Goal: Task Accomplishment & Management: Complete application form

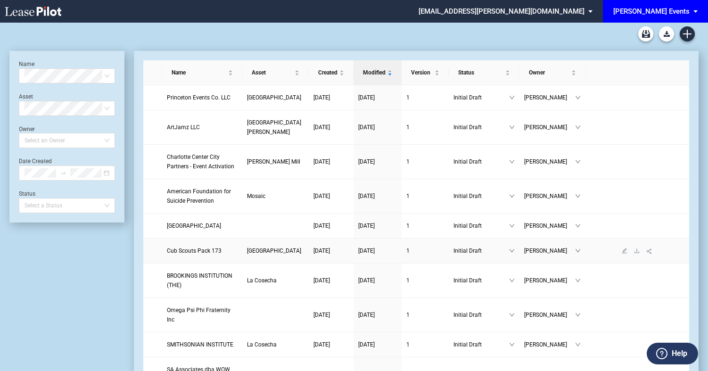
click at [186, 254] on span "Cub Scouts Pack 173" at bounding box center [194, 250] width 55 height 7
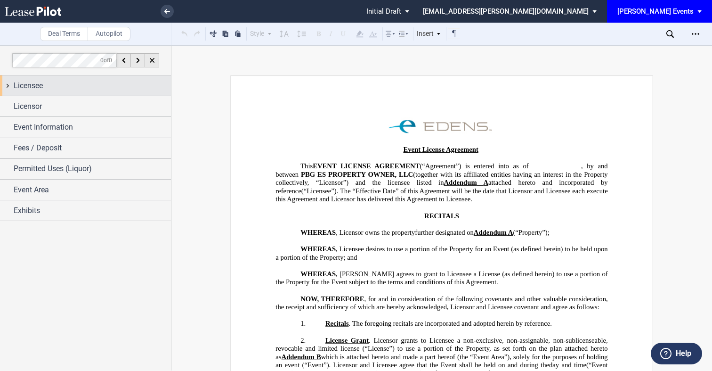
click at [90, 91] on div "Licensee" at bounding box center [85, 85] width 171 height 20
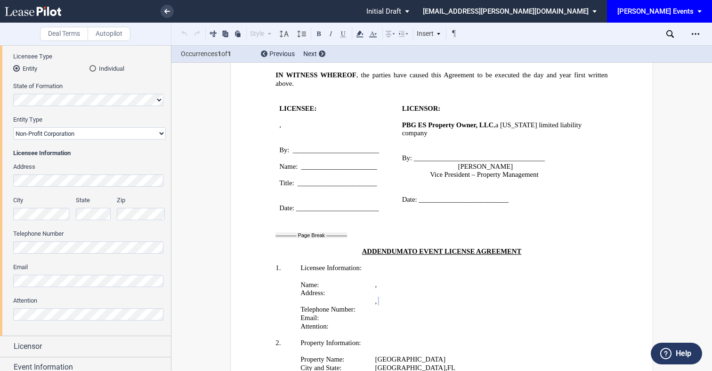
scroll to position [1564, 0]
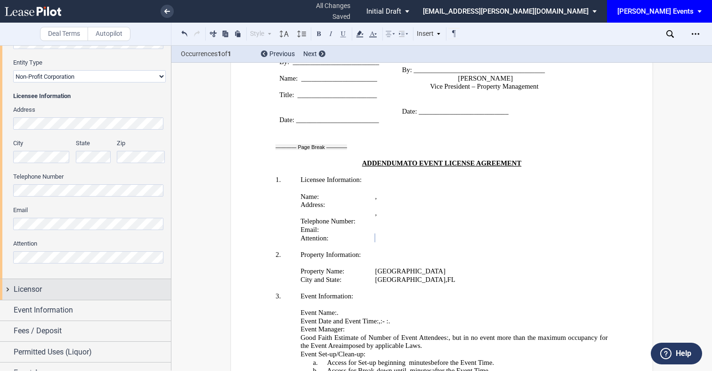
click at [109, 281] on div "Licensor" at bounding box center [85, 289] width 171 height 20
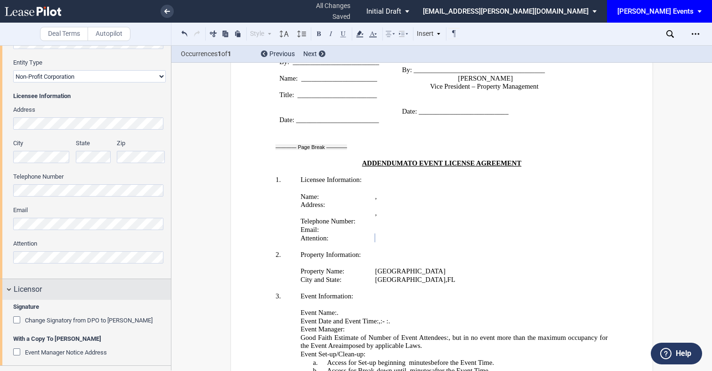
scroll to position [231, 0]
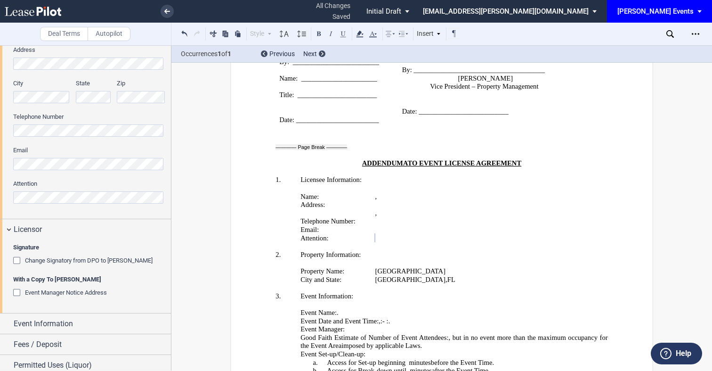
click at [92, 296] on span "Event Manager Notice Address" at bounding box center [66, 292] width 82 height 7
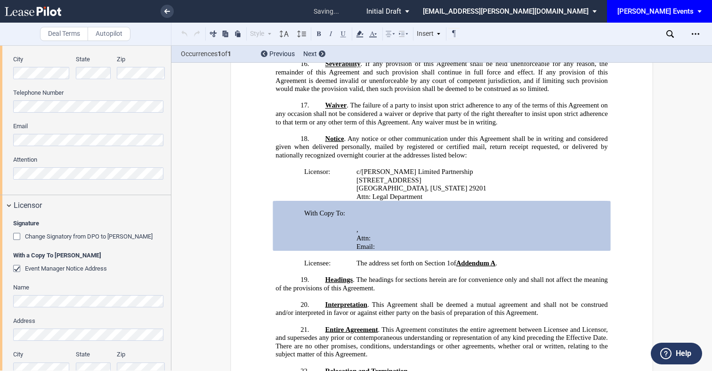
scroll to position [297, 0]
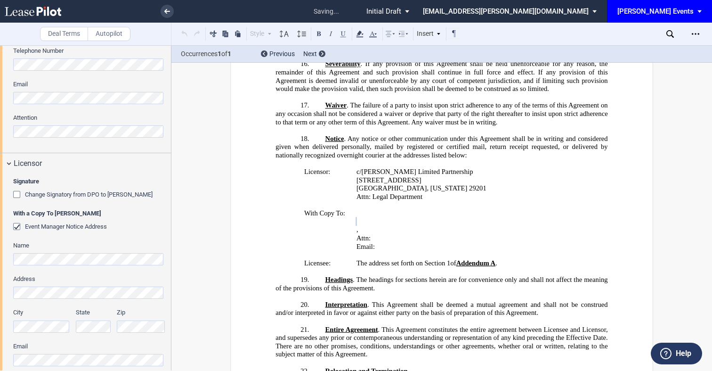
click at [32, 334] on div "City" at bounding box center [42, 324] width 68 height 33
click at [88, 319] on div "State" at bounding box center [93, 320] width 35 height 24
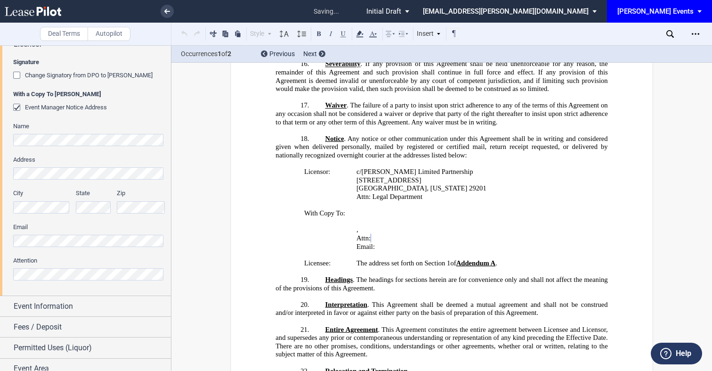
scroll to position [432, 0]
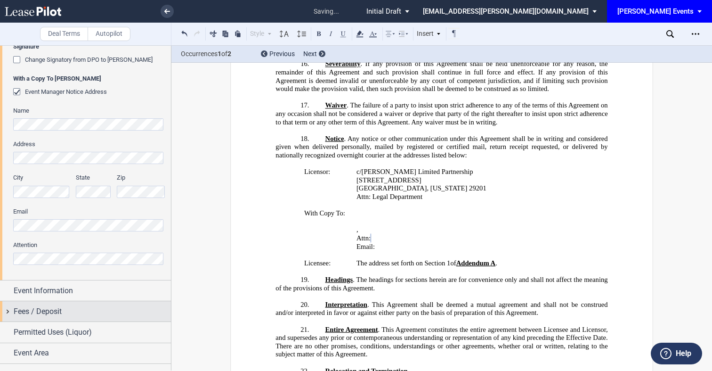
click at [38, 306] on span "Fees / Deposit" at bounding box center [38, 311] width 48 height 11
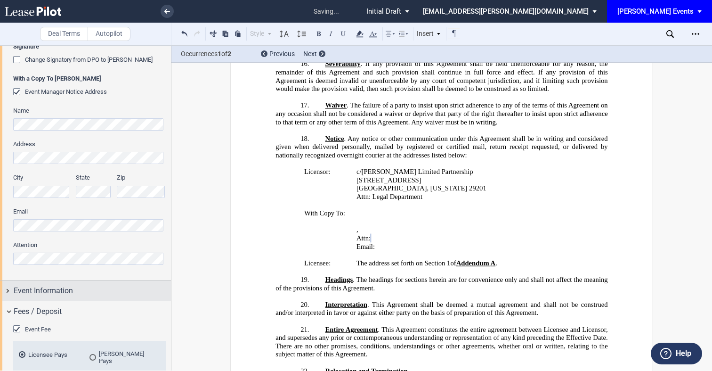
click at [39, 294] on span "Event Information" at bounding box center [43, 290] width 59 height 11
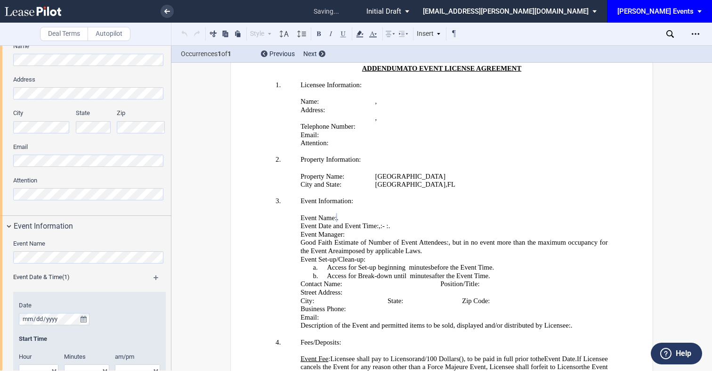
scroll to position [521, 0]
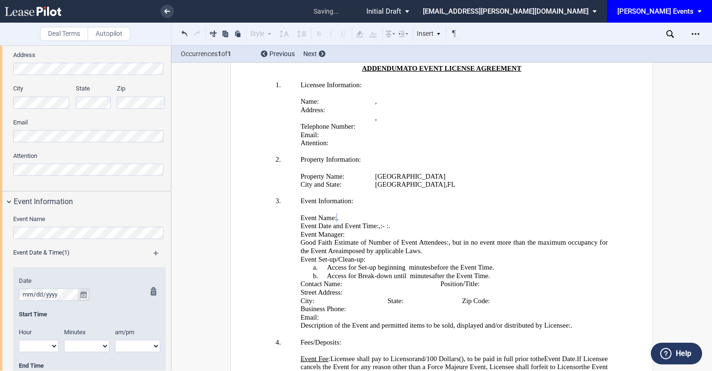
click at [83, 294] on icon "true" at bounding box center [84, 294] width 6 height 7
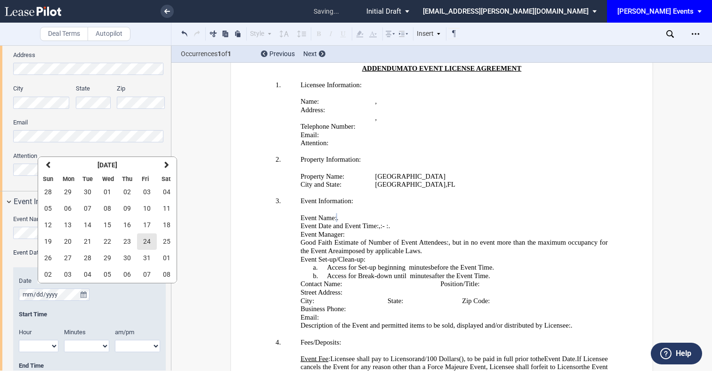
click at [147, 243] on span "24" at bounding box center [147, 241] width 8 height 8
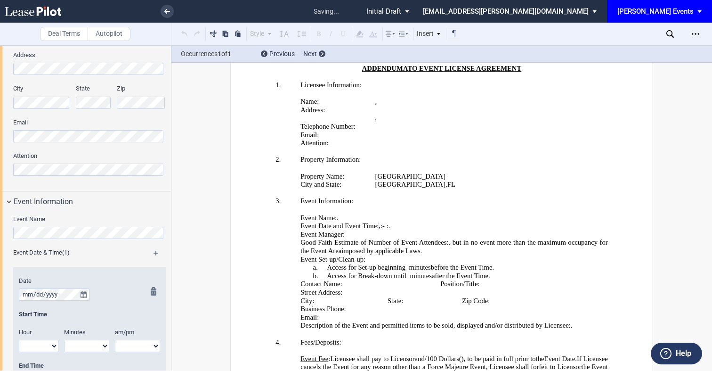
click at [44, 342] on select "1 2 3 4 5 6 7 8 9 10 11 12" at bounding box center [39, 346] width 40 height 12
select select "7"
click at [19, 340] on select "1 2 3 4 5 6 7 8 9 10 11 12" at bounding box center [39, 346] width 40 height 12
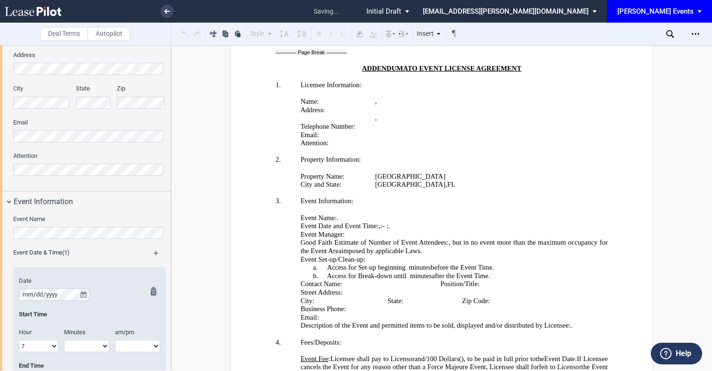
click at [75, 334] on span "Minutes" at bounding box center [75, 331] width 22 height 7
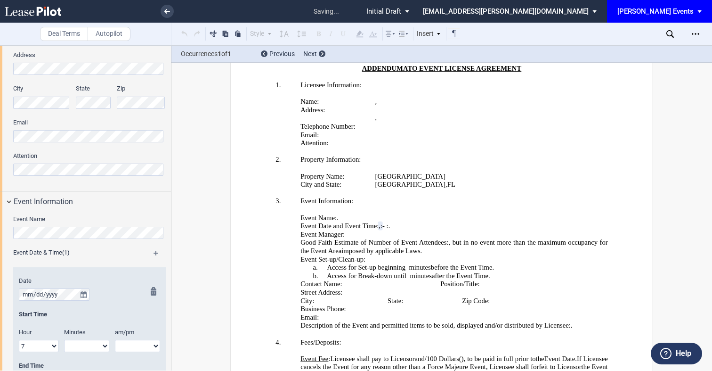
click at [75, 342] on select "00 05 10 15 20 25 30 35 40 45 50 55" at bounding box center [86, 346] width 45 height 12
select select "00"
click at [64, 340] on select "00 05 10 15 20 25 30 35 40 45 50 55" at bounding box center [86, 346] width 45 height 12
click at [132, 362] on div "End Time" at bounding box center [89, 365] width 141 height 8
click at [131, 349] on select "am pm" at bounding box center [137, 346] width 45 height 12
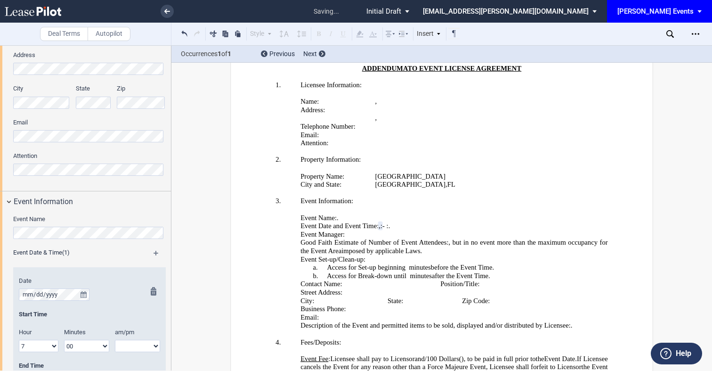
select select "pm"
click at [115, 340] on select "am pm" at bounding box center [137, 346] width 45 height 12
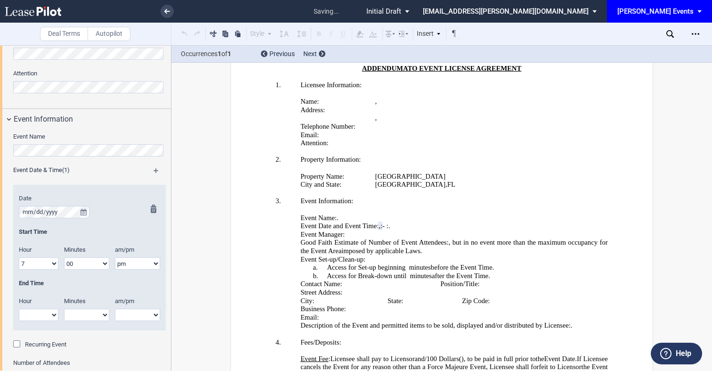
click at [47, 317] on select "1 2 3 4 5 6 7 8 9 10 11 12" at bounding box center [39, 315] width 40 height 12
select select "9"
click at [19, 309] on select "1 2 3 4 5 6 7 8 9 10 11 12" at bounding box center [39, 315] width 40 height 12
click at [78, 317] on select "00 05 10 15 20 25 30 35 40 45 50 55" at bounding box center [86, 315] width 45 height 12
select select "00"
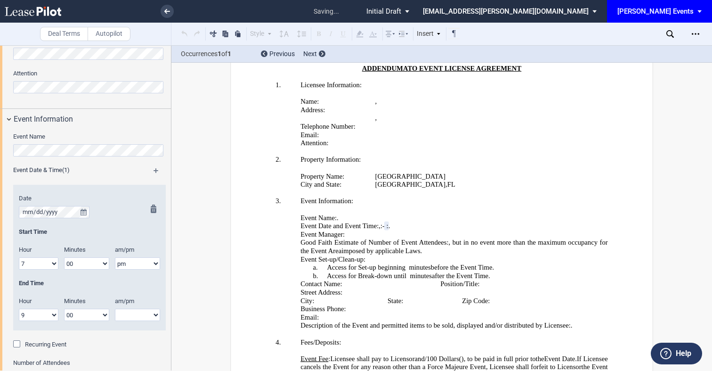
click at [64, 309] on select "00 05 10 15 20 25 30 35 40 45 50 55" at bounding box center [86, 315] width 45 height 12
click at [127, 305] on label "am/pm" at bounding box center [132, 301] width 47 height 8
click at [127, 313] on select "am pm" at bounding box center [137, 315] width 45 height 12
select select "pm"
click at [115, 309] on select "am pm" at bounding box center [137, 315] width 45 height 12
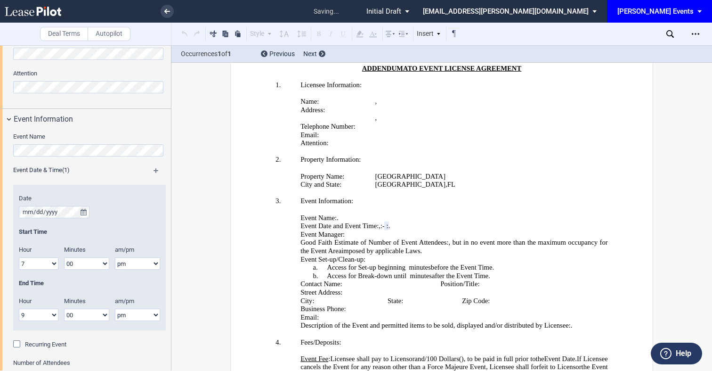
click at [66, 346] on span "Recurring Event" at bounding box center [45, 344] width 41 height 7
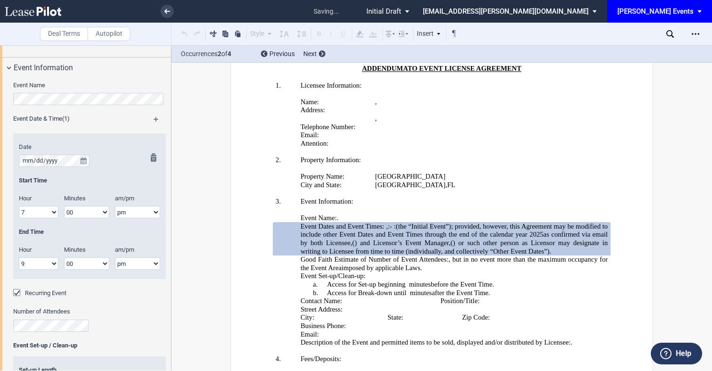
scroll to position [666, 0]
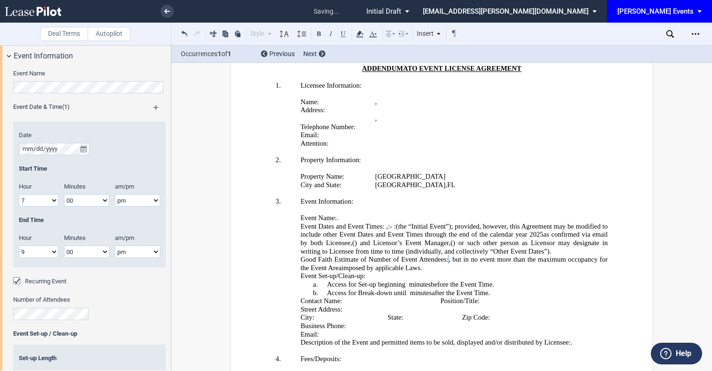
click at [107, 297] on label "Number of Attendees" at bounding box center [89, 299] width 153 height 8
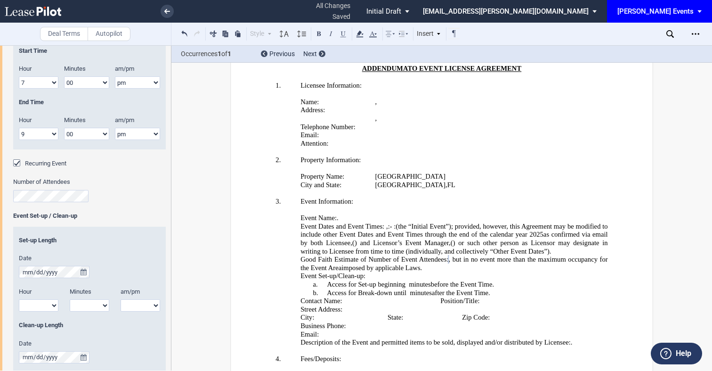
scroll to position [783, 0]
click at [82, 272] on icon "true" at bounding box center [84, 272] width 6 height 7
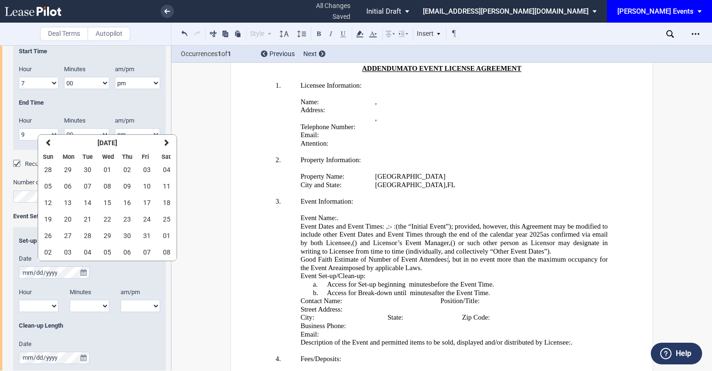
click at [53, 308] on select "1 2 3 4 5 6 7 8 9 10 11 12" at bounding box center [39, 306] width 40 height 12
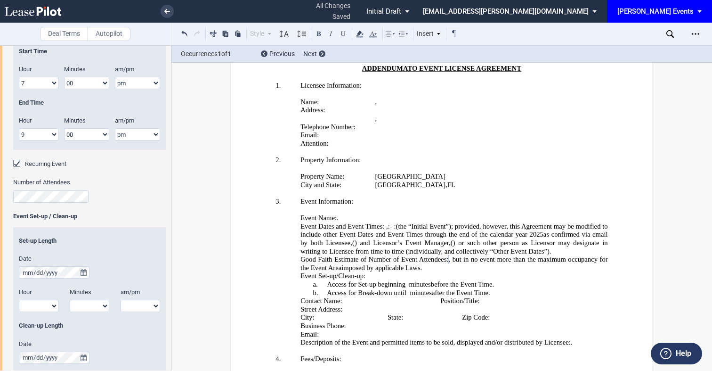
click at [49, 304] on select "1 2 3 4 5 6 7 8 9 10 11 12" at bounding box center [39, 306] width 40 height 12
select select "6"
click at [19, 300] on select "1 2 3 4 5 6 7 8 9 10 11 12" at bounding box center [39, 306] width 40 height 12
click at [101, 302] on select "00 05 10 15 20 25 30 35 40 45 50 55" at bounding box center [90, 306] width 40 height 12
select select "45"
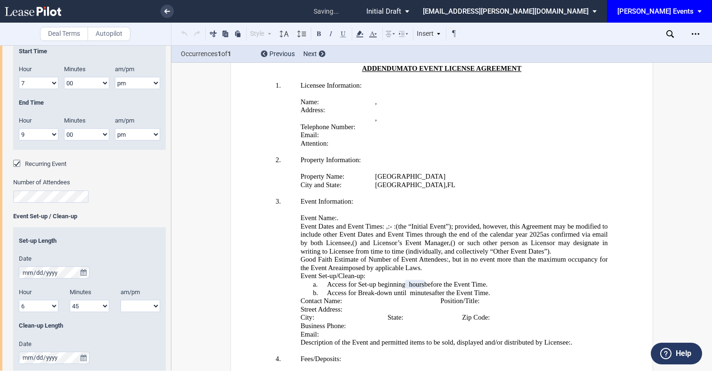
click at [70, 300] on select "00 05 10 15 20 25 30 35 40 45 50 55" at bounding box center [90, 306] width 40 height 12
click at [139, 301] on select "am pm" at bounding box center [141, 306] width 40 height 12
select select "pm"
click at [121, 300] on select "am pm" at bounding box center [141, 306] width 40 height 12
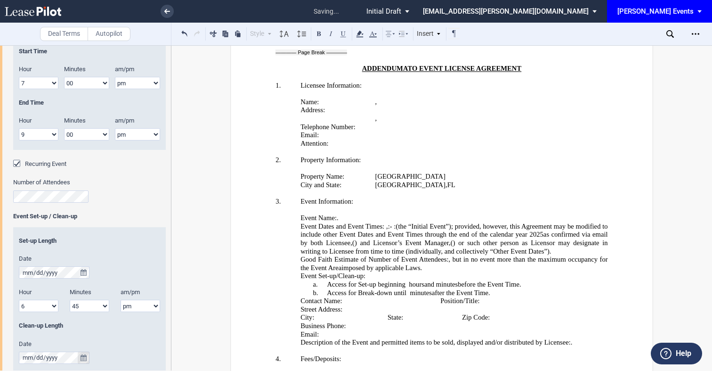
click at [80, 358] on button "true" at bounding box center [84, 357] width 12 height 12
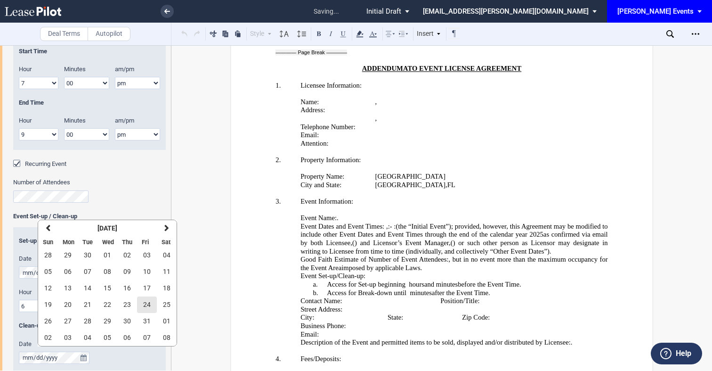
click at [148, 302] on span "24" at bounding box center [147, 305] width 8 height 8
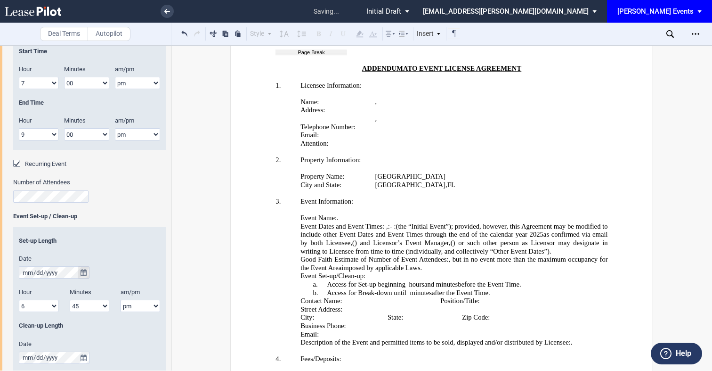
click at [79, 272] on button "true" at bounding box center [84, 272] width 12 height 12
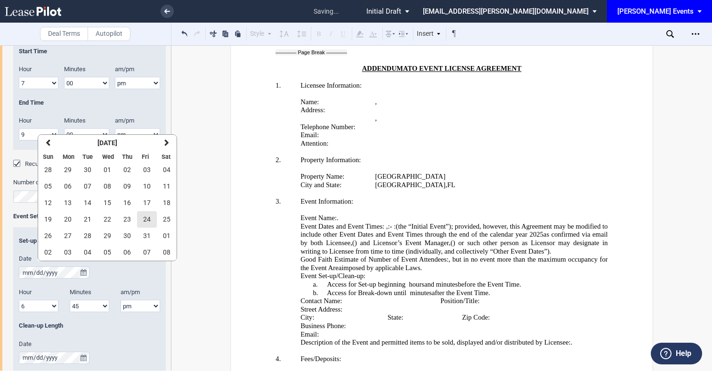
click at [149, 215] on span "24" at bounding box center [147, 219] width 8 height 8
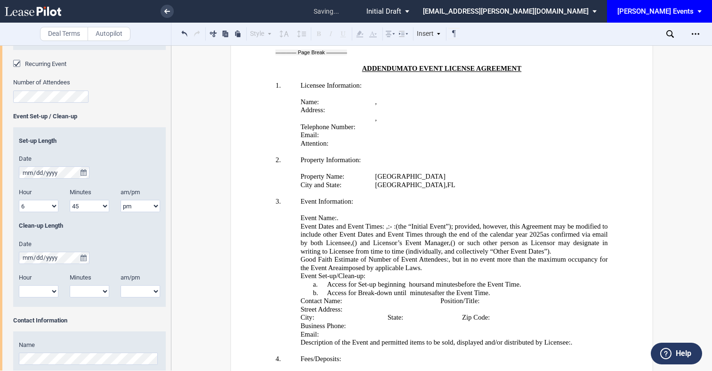
scroll to position [892, 0]
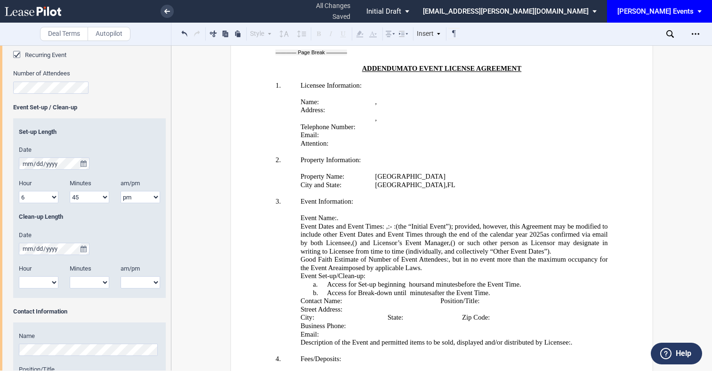
click at [39, 284] on select "1 2 3 4 5 6 7 8 9 10 11 12" at bounding box center [39, 282] width 40 height 12
select select "9"
click at [19, 276] on select "1 2 3 4 5 6 7 8 9 10 11 12" at bounding box center [39, 282] width 40 height 12
click at [103, 279] on select "00 05 10 15 20 25 30 35 40 45 50 55" at bounding box center [90, 282] width 40 height 12
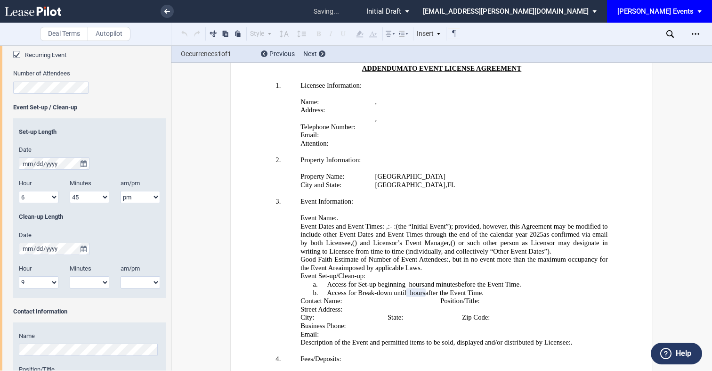
select select "30"
click at [70, 276] on select "00 05 10 15 20 25 30 35 40 45 50 55" at bounding box center [90, 282] width 40 height 12
click at [145, 286] on select "am pm" at bounding box center [141, 282] width 40 height 12
select select "pm"
click at [121, 276] on select "am pm" at bounding box center [141, 282] width 40 height 12
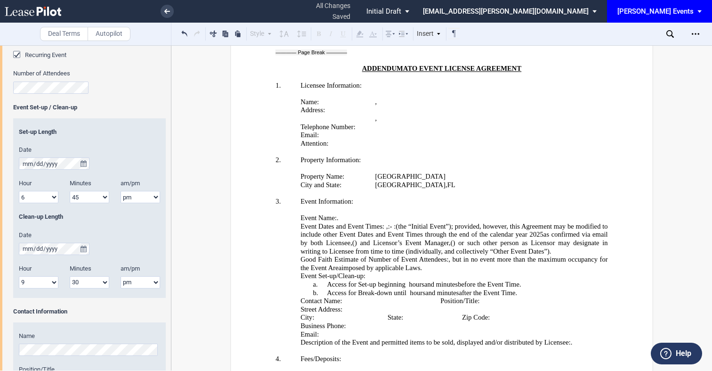
click at [49, 198] on select "1 2 3 4 5 6 7 8 9 10 11 12" at bounding box center [39, 197] width 40 height 12
click at [103, 196] on select "00 05 10 15 20 25 30 35 40 45 50 55" at bounding box center [90, 197] width 40 height 12
select select "30"
click at [70, 191] on select "00 05 10 15 20 25 30 35 40 45 50 55" at bounding box center [90, 197] width 40 height 12
click at [49, 200] on select "1 2 3 4 5 6 7 8 9 10 11 12" at bounding box center [39, 197] width 40 height 12
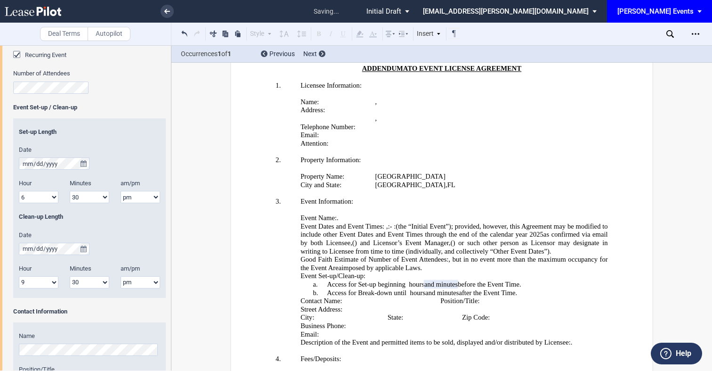
click at [37, 203] on div "Hour 1 2 3 4 5 6 7 8 9 10 11 12" at bounding box center [39, 191] width 40 height 24
click at [36, 198] on select "1 2 3 4 5 6 7 8 9 10 11 12" at bounding box center [39, 197] width 40 height 12
click at [48, 196] on select "1 2 3 4 5 6 7 8 9 10 11 12" at bounding box center [39, 197] width 40 height 12
click at [136, 199] on select "am pm" at bounding box center [141, 197] width 40 height 12
click at [35, 198] on select "1 2 3 4 5 6 7 8 9 10 11 12" at bounding box center [39, 197] width 40 height 12
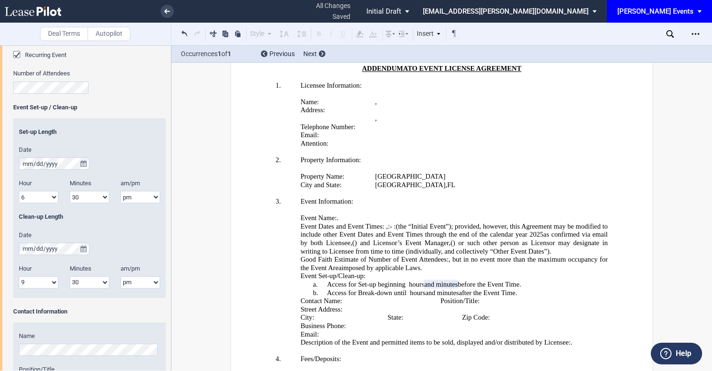
select select "1"
click at [19, 191] on select "1 2 3 4 5 6 7 8 9 10 11 12" at bounding box center [39, 197] width 40 height 12
click at [100, 195] on select "00 05 10 15 20 25 30 35 40 45 50 55" at bounding box center [90, 197] width 40 height 12
select select "00"
click at [70, 191] on select "00 05 10 15 20 25 30 35 40 45 50 55" at bounding box center [90, 197] width 40 height 12
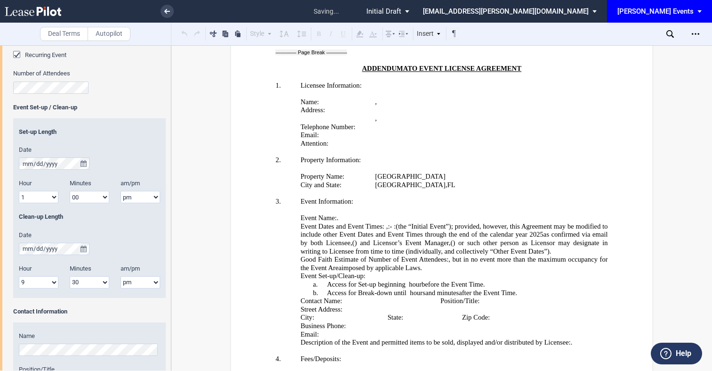
click at [35, 291] on div "Hour 1 2 3 4 5 6 7 8 9 10 11 12" at bounding box center [38, 280] width 51 height 33
click at [35, 286] on select "1 2 3 4 5 6 7 8 9 10 11 12" at bounding box center [39, 282] width 40 height 12
select select "1"
click at [19, 276] on select "1 2 3 4 5 6 7 8 9 10 11 12" at bounding box center [39, 282] width 40 height 12
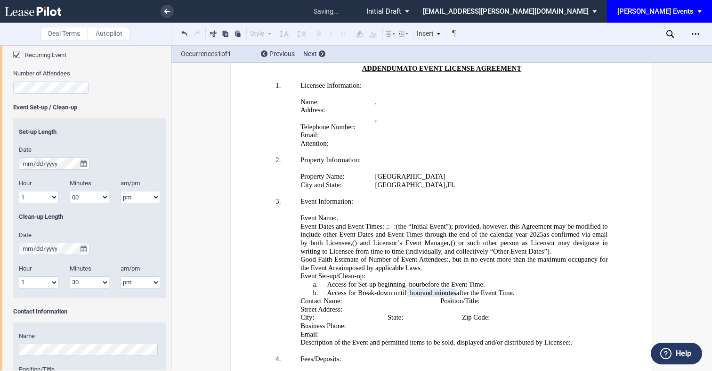
click at [91, 288] on div "Minutes 00 05 10 15 20 25 30 35 40 45 50 55" at bounding box center [89, 280] width 51 height 33
click at [91, 285] on select "00 05 10 15 20 25 30 35 40 45 50 55" at bounding box center [90, 282] width 40 height 12
select select "00"
click at [70, 276] on select "00 05 10 15 20 25 30 35 40 45 50 55" at bounding box center [90, 282] width 40 height 12
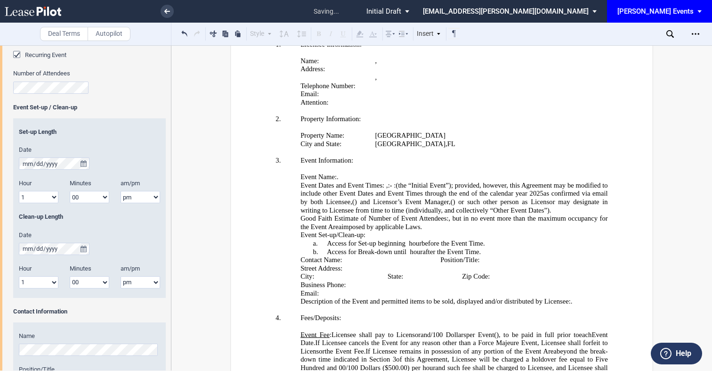
scroll to position [946, 0]
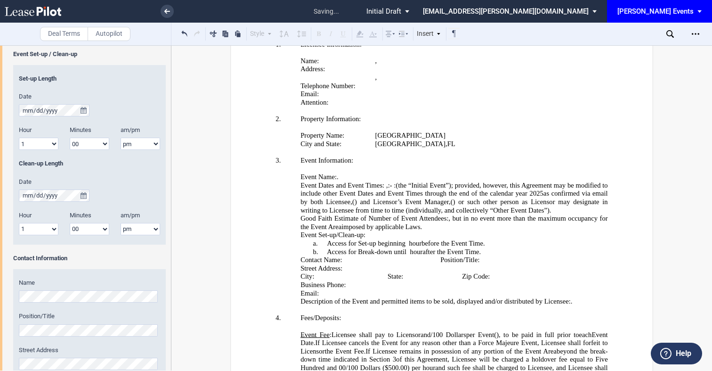
click at [58, 316] on label "Position/Title" at bounding box center [89, 316] width 141 height 8
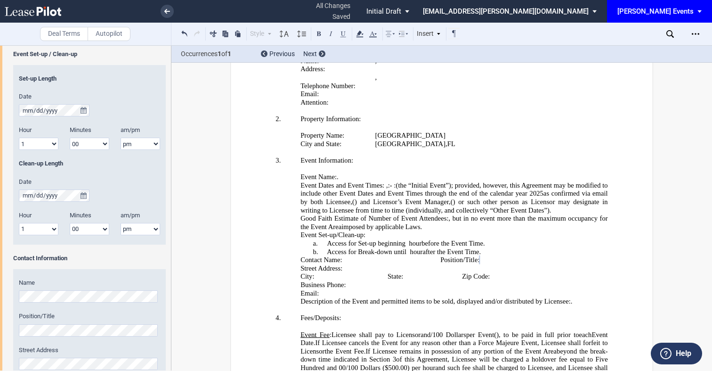
click at [0, 327] on div "Event Name Event Date & Time (1) Date Start Time Hour 1 2 3 4 5 6 7 8 9 10 11 12" at bounding box center [85, 171] width 171 height 769
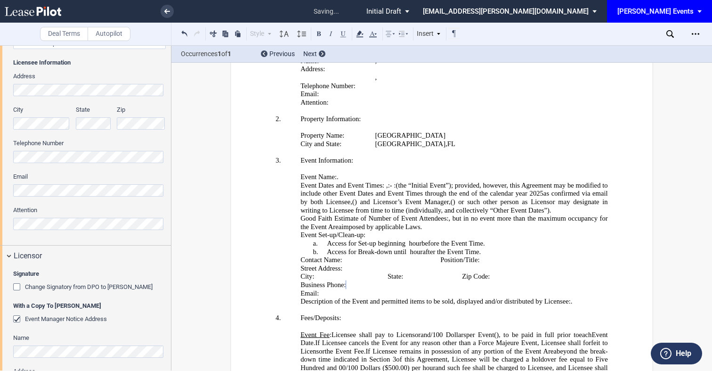
scroll to position [201, 0]
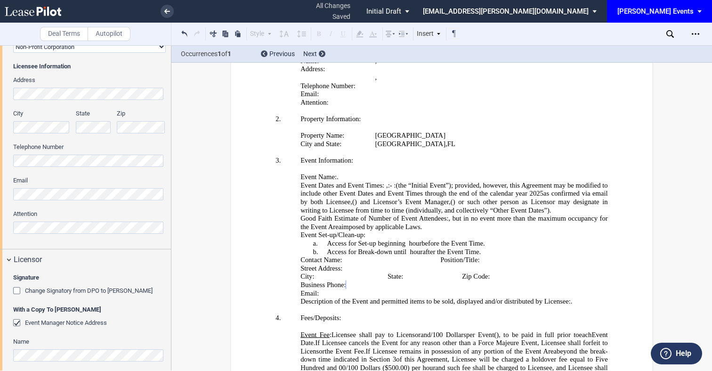
click at [1, 193] on div "Licensee Trade Name Licensee Name Licensee Type Entity Individual State of Form…" at bounding box center [85, 72] width 171 height 354
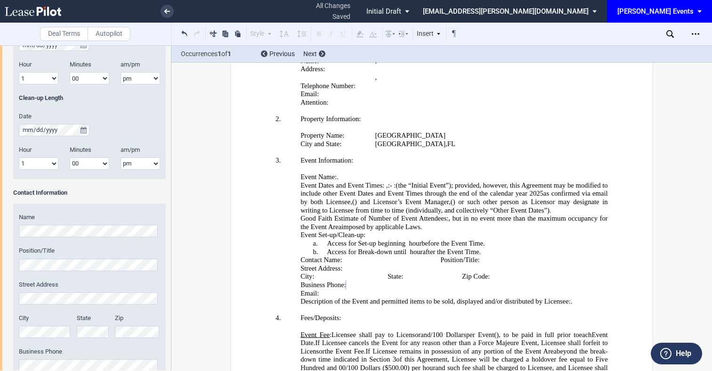
scroll to position [1117, 0]
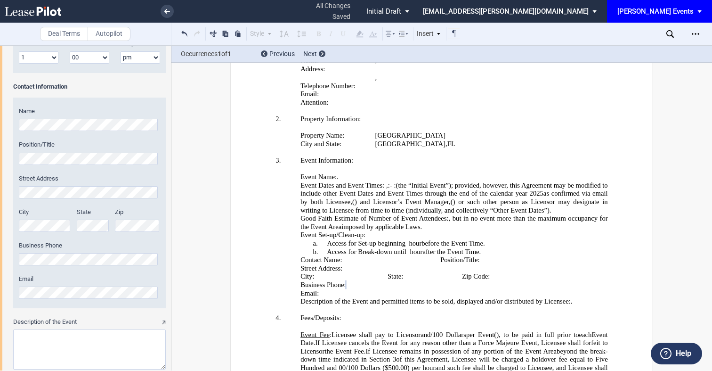
click at [43, 303] on div "Name Position/Title Street Address City State Zip" at bounding box center [89, 203] width 153 height 211
click at [46, 349] on textarea "Description of the Event" at bounding box center [89, 349] width 153 height 40
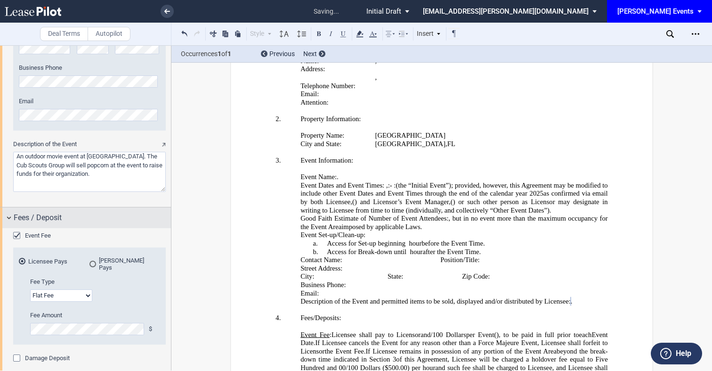
scroll to position [1309, 0]
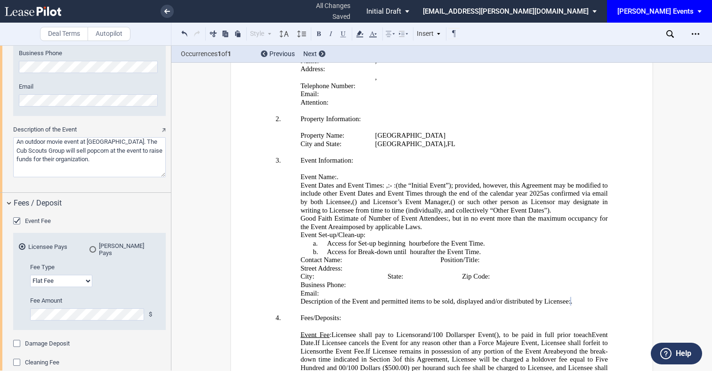
type textarea "An outdoor movie event at Downtown Palm Beach Gardens. The Cub Scouts Group wil…"
click at [20, 223] on div "Event Fee" at bounding box center [17, 221] width 9 height 9
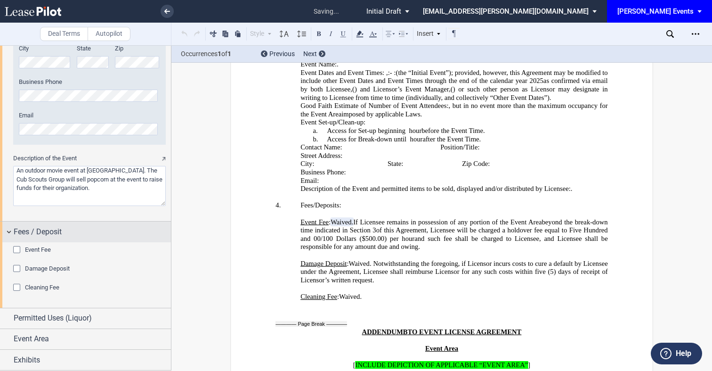
scroll to position [1901, 0]
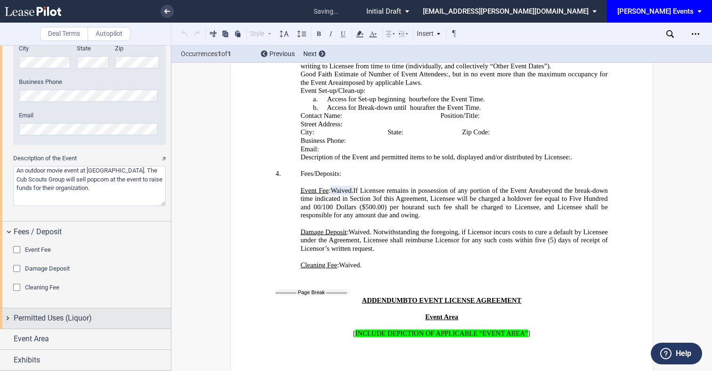
click at [65, 323] on span "Permitted Uses (Liquor)" at bounding box center [53, 317] width 78 height 11
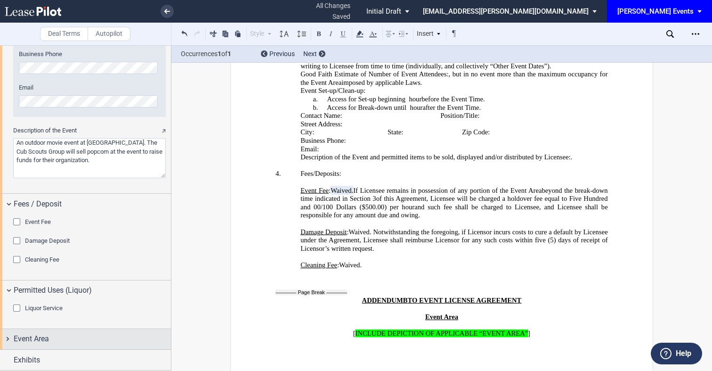
click at [43, 337] on span "Event Area" at bounding box center [31, 338] width 35 height 11
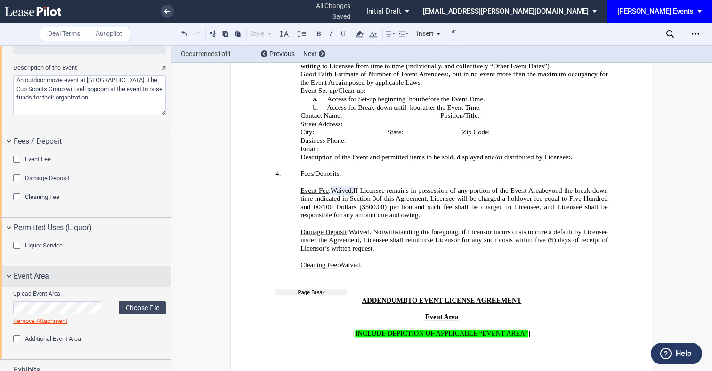
scroll to position [1381, 0]
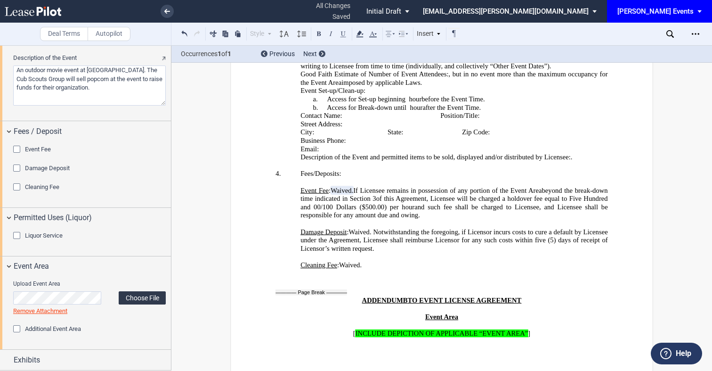
click at [122, 299] on label "Choose File" at bounding box center [142, 297] width 47 height 13
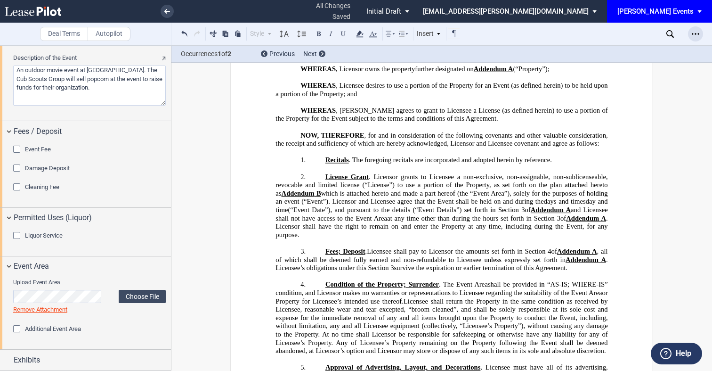
click at [697, 31] on icon "Open Lease options menu" at bounding box center [696, 34] width 8 height 8
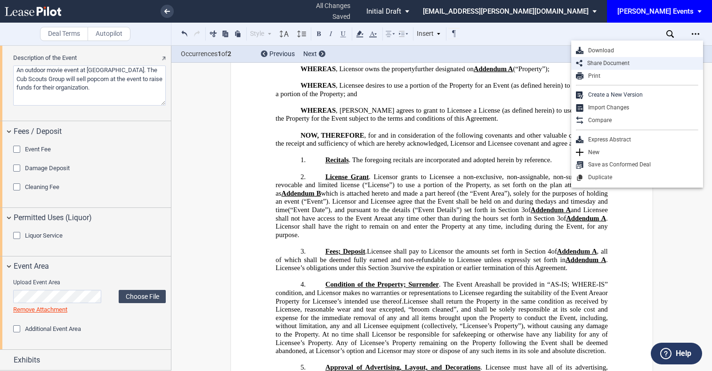
click at [624, 59] on div "Share Document" at bounding box center [641, 63] width 116 height 8
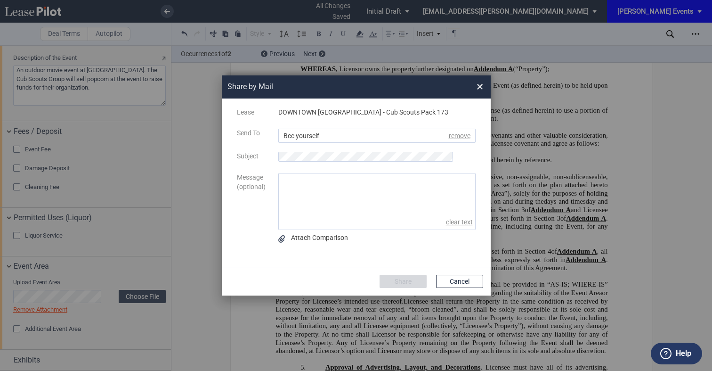
click at [334, 149] on div "Send To Bcc yourself Bcc yourself remove" at bounding box center [356, 141] width 261 height 24
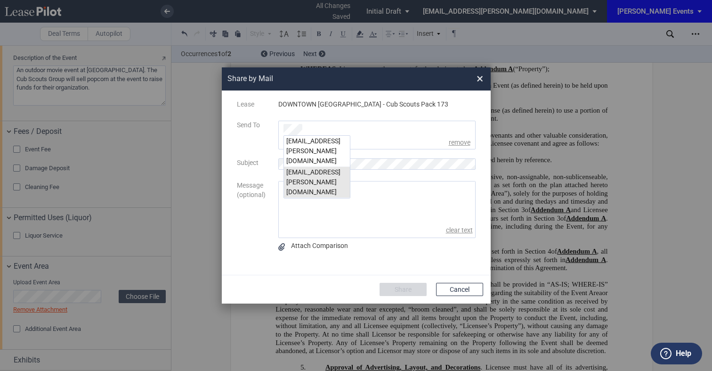
click at [301, 167] on div "msteeb@edens.com" at bounding box center [317, 182] width 66 height 31
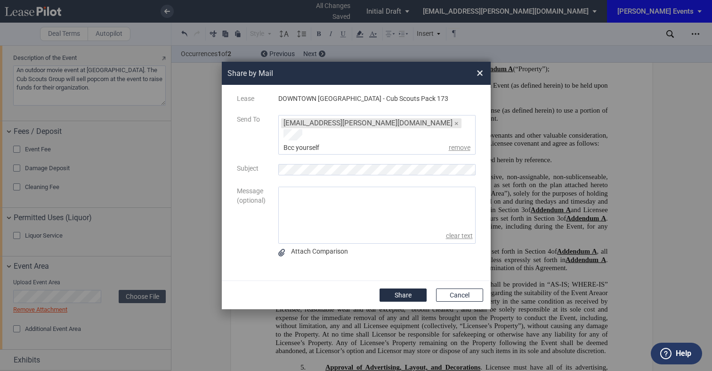
click at [284, 187] on textarea "message" at bounding box center [377, 208] width 196 height 42
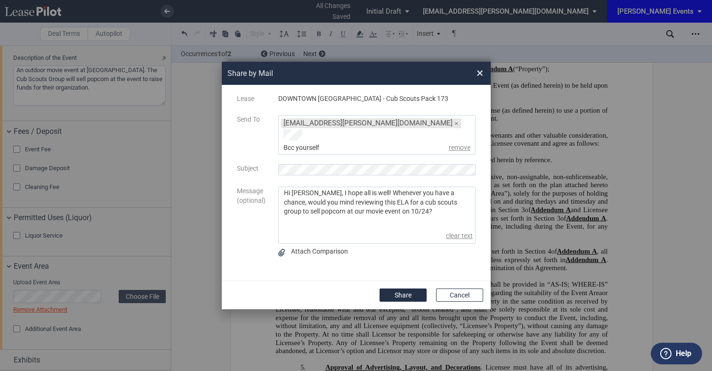
click at [321, 206] on textarea "Hi Malinda, I hope all is well! Whenever you have a chance, would you mind revi…" at bounding box center [377, 208] width 196 height 42
click at [459, 201] on textarea "Hi Malinda, I hope all is well! Whenever you have a chance, would you mind revi…" at bounding box center [377, 208] width 196 height 42
type textarea "Hi Malinda, I hope all is well! Whenever you have a chance, would you mind revi…"
click at [397, 288] on button "Share" at bounding box center [403, 294] width 47 height 13
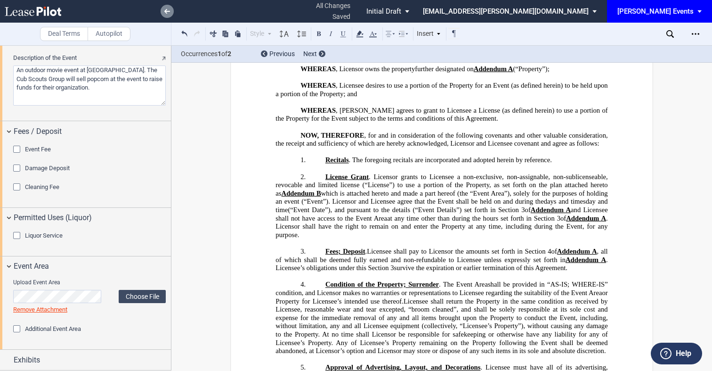
click at [163, 13] on link at bounding box center [167, 11] width 13 height 13
